Goal: Navigation & Orientation: Find specific page/section

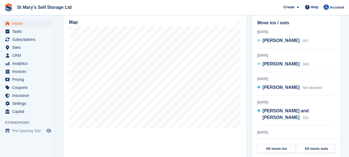
scroll to position [176, 0]
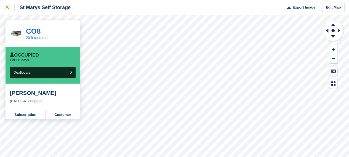
click at [6, 7] on icon at bounding box center [7, 7] width 3 height 3
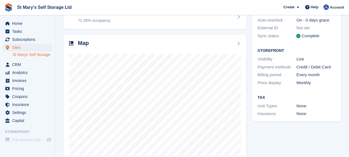
scroll to position [78, 0]
